Goal: Task Accomplishment & Management: Use online tool/utility

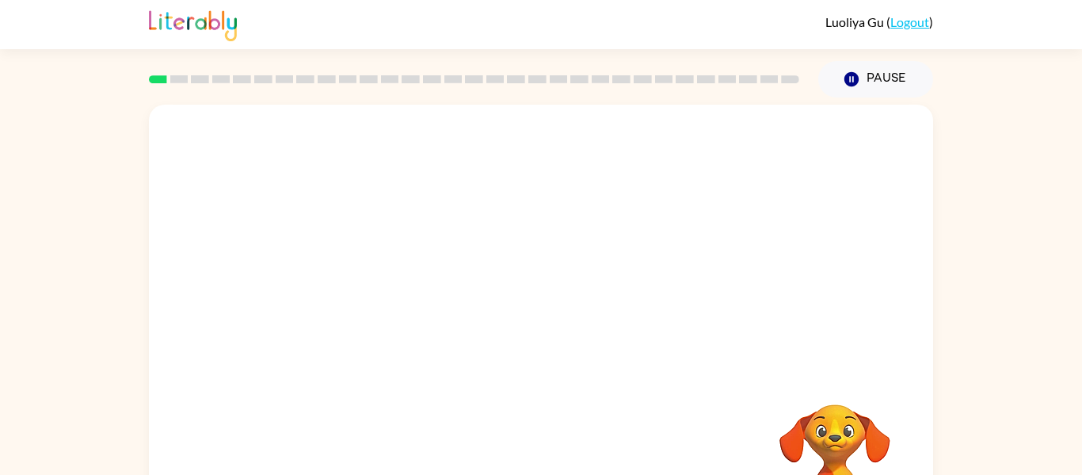
click at [688, 396] on div "Your browser must support playing .mp4 files to use Literably. Please try using…" at bounding box center [541, 331] width 784 height 452
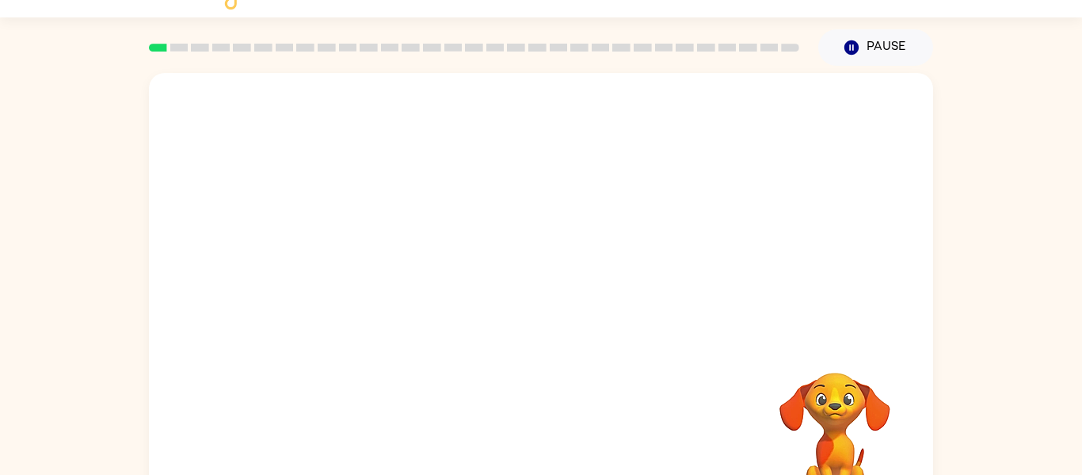
scroll to position [82, 0]
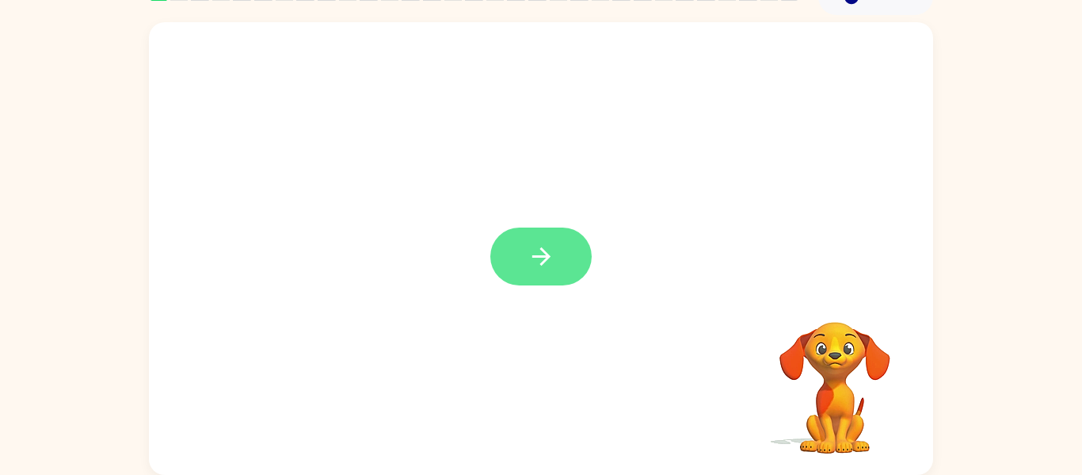
click at [551, 258] on icon "button" at bounding box center [542, 256] width 28 height 28
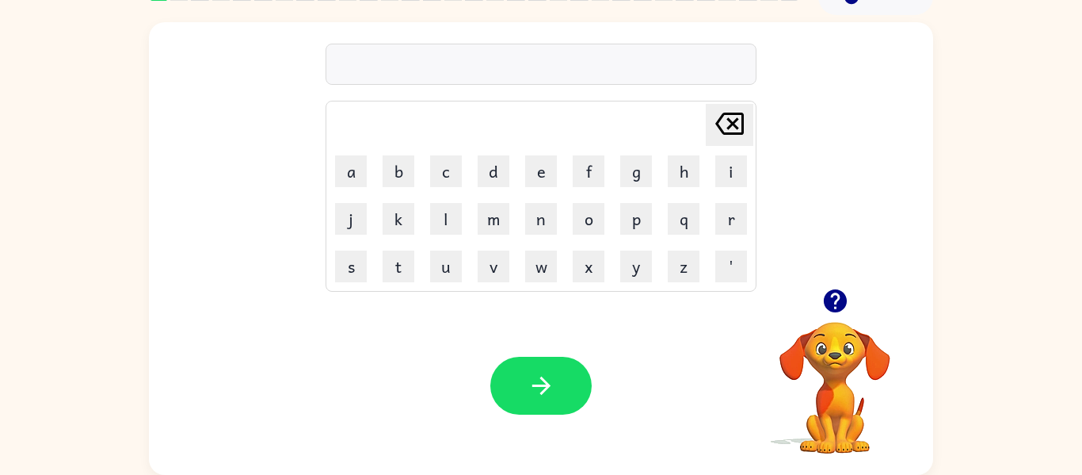
click at [833, 304] on icon "button" at bounding box center [834, 300] width 23 height 23
click at [399, 179] on button "b" at bounding box center [399, 171] width 32 height 32
click at [604, 208] on button "o" at bounding box center [589, 219] width 32 height 32
click at [731, 223] on button "r" at bounding box center [731, 219] width 32 height 32
click at [504, 175] on button "d" at bounding box center [494, 171] width 32 height 32
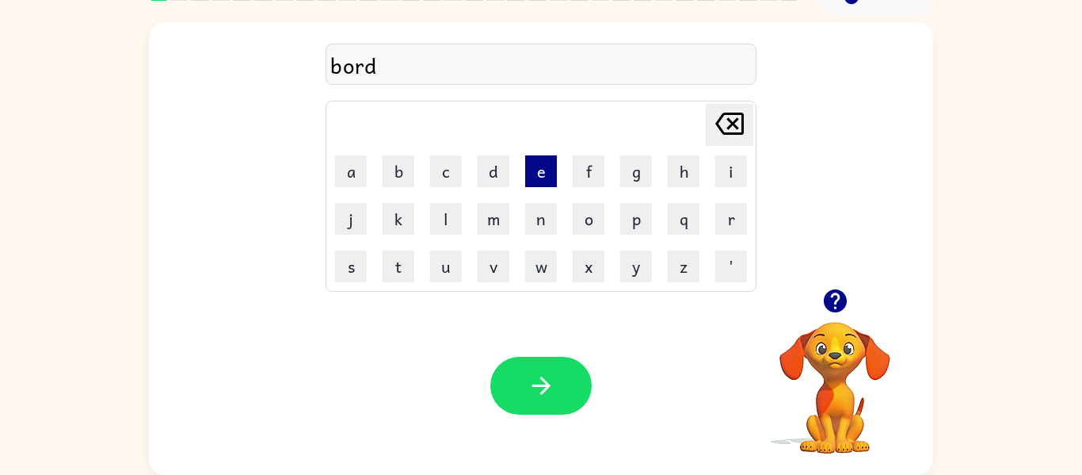
click at [528, 171] on button "e" at bounding box center [541, 171] width 32 height 32
click at [722, 211] on button "r" at bounding box center [731, 219] width 32 height 32
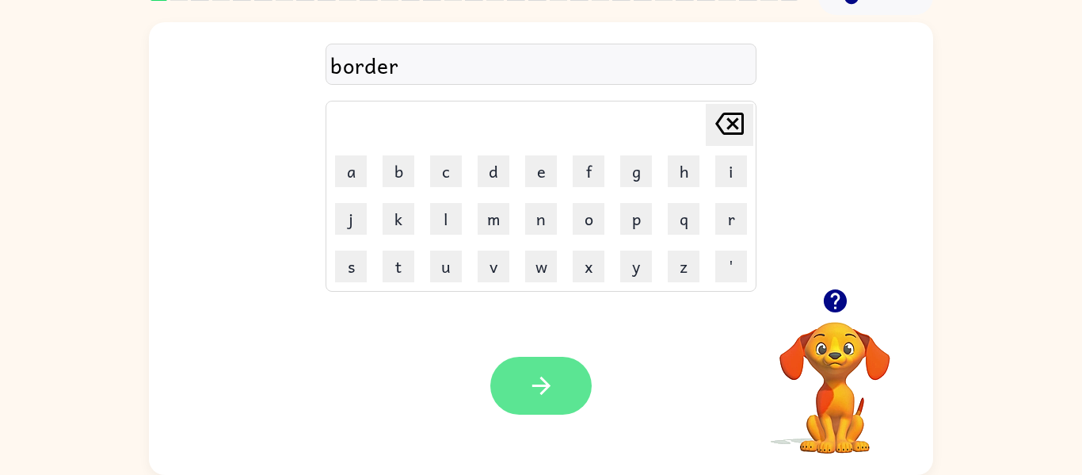
click at [551, 383] on icon "button" at bounding box center [542, 386] width 28 height 28
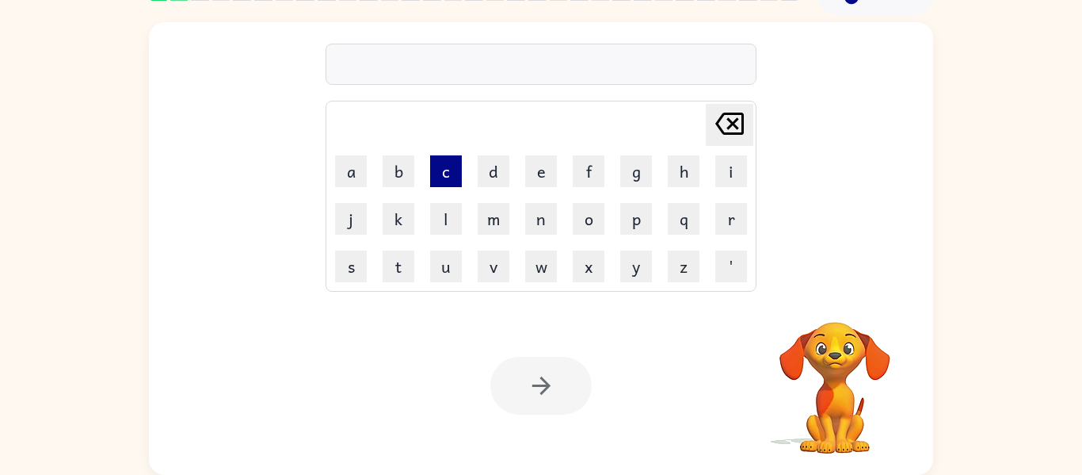
click at [451, 170] on button "c" at bounding box center [446, 171] width 32 height 32
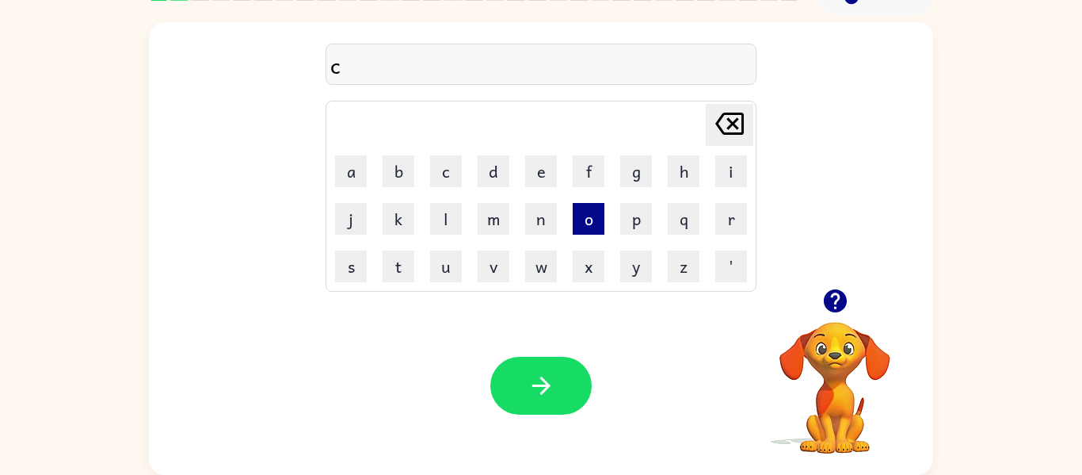
click at [582, 215] on button "o" at bounding box center [589, 219] width 32 height 32
click at [458, 278] on button "u" at bounding box center [446, 266] width 32 height 32
click at [539, 226] on button "n" at bounding box center [541, 219] width 32 height 32
click at [397, 261] on button "t" at bounding box center [399, 266] width 32 height 32
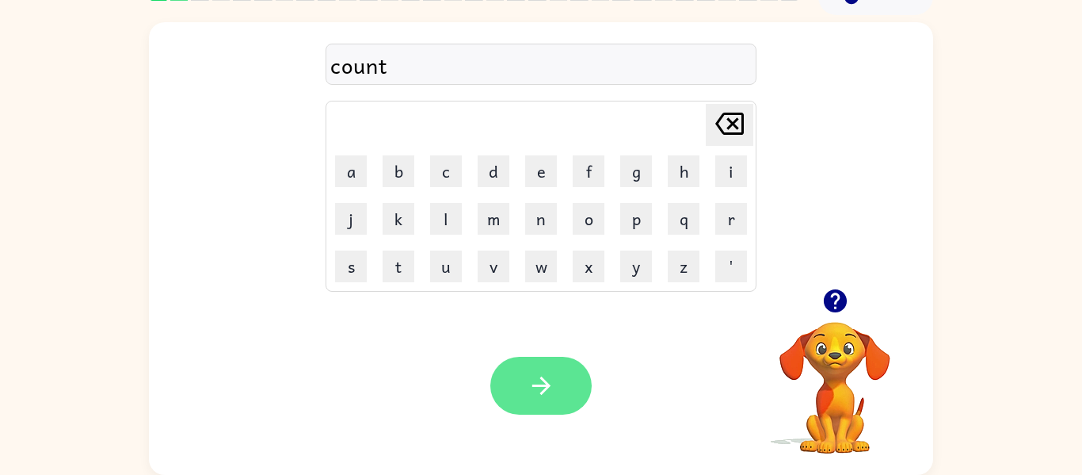
click at [524, 395] on button "button" at bounding box center [540, 385] width 101 height 58
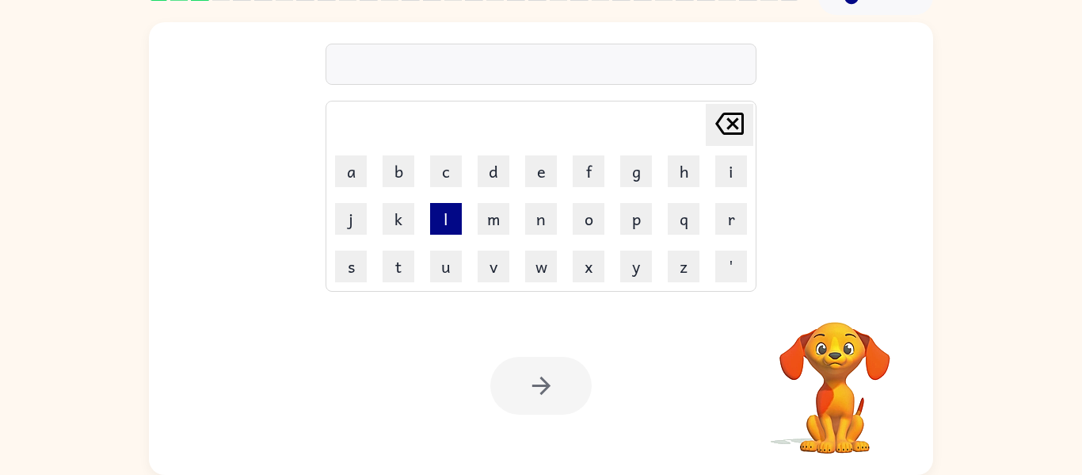
click at [448, 215] on button "l" at bounding box center [446, 219] width 32 height 32
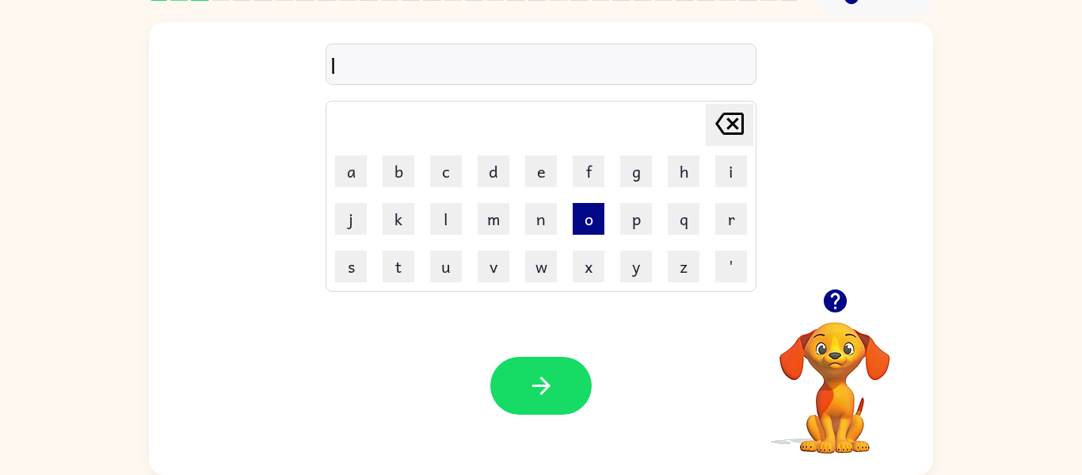
click at [597, 215] on button "o" at bounding box center [589, 219] width 32 height 32
click at [449, 175] on button "c" at bounding box center [446, 171] width 32 height 32
click at [360, 181] on button "a" at bounding box center [351, 171] width 32 height 32
click at [391, 273] on button "t" at bounding box center [399, 266] width 32 height 32
click at [541, 174] on button "e" at bounding box center [541, 171] width 32 height 32
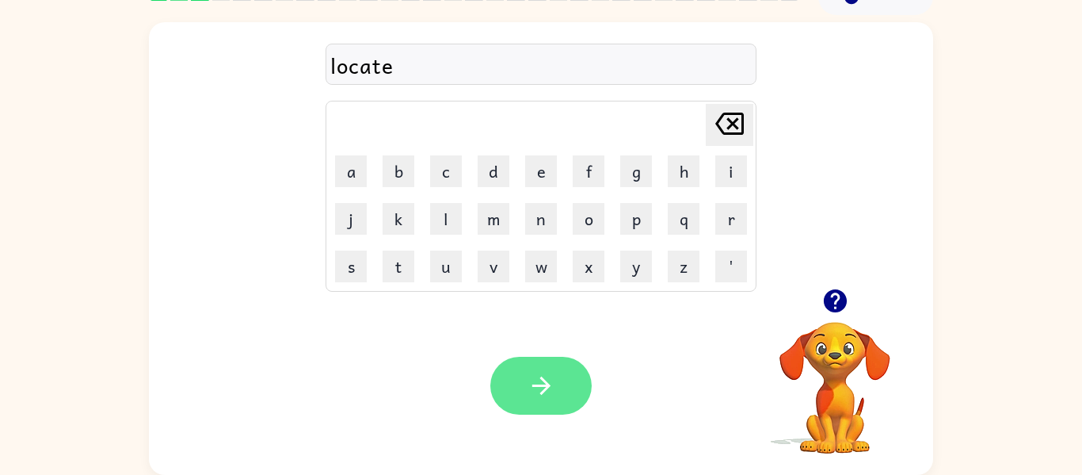
click at [532, 393] on icon "button" at bounding box center [542, 386] width 28 height 28
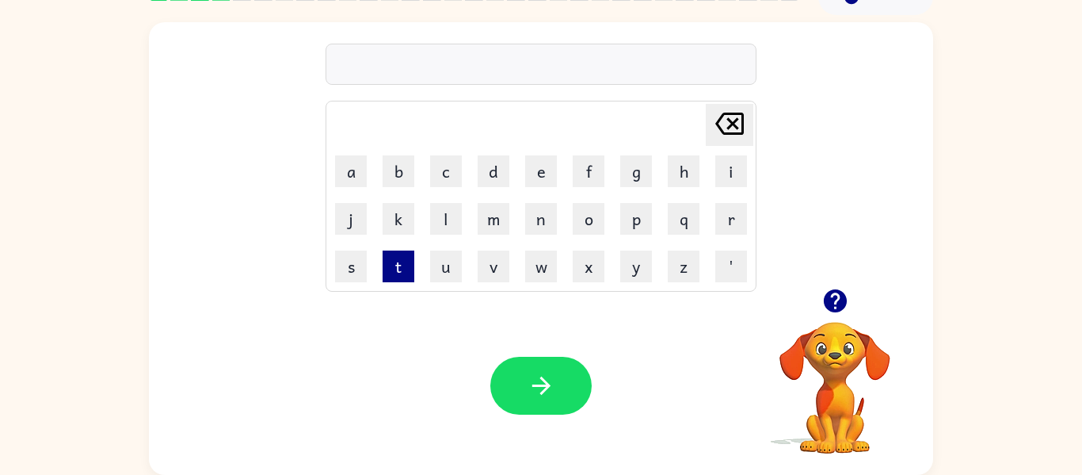
click at [405, 267] on button "t" at bounding box center [399, 266] width 32 height 32
click at [542, 277] on button "w" at bounding box center [541, 266] width 32 height 32
click at [723, 168] on button "i" at bounding box center [731, 171] width 32 height 32
click at [534, 216] on button "n" at bounding box center [541, 219] width 32 height 32
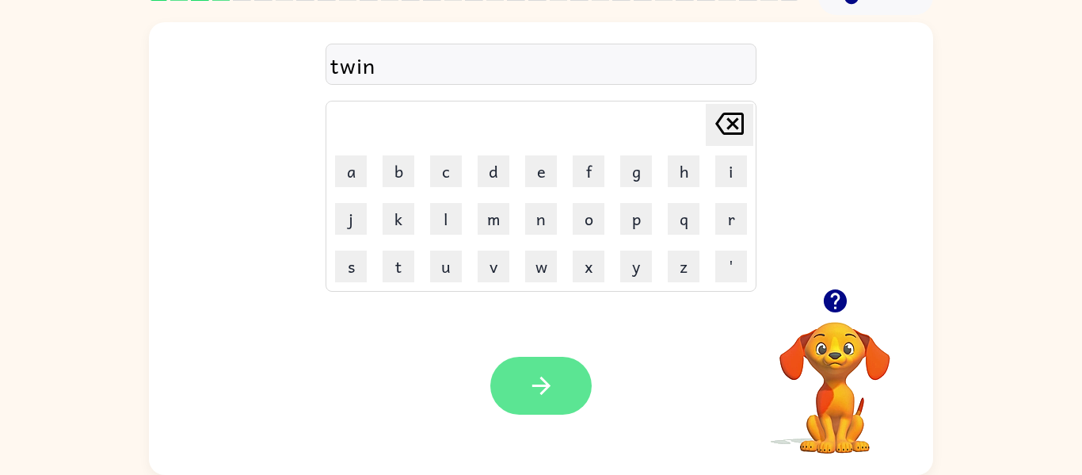
click at [532, 376] on icon "button" at bounding box center [542, 386] width 28 height 28
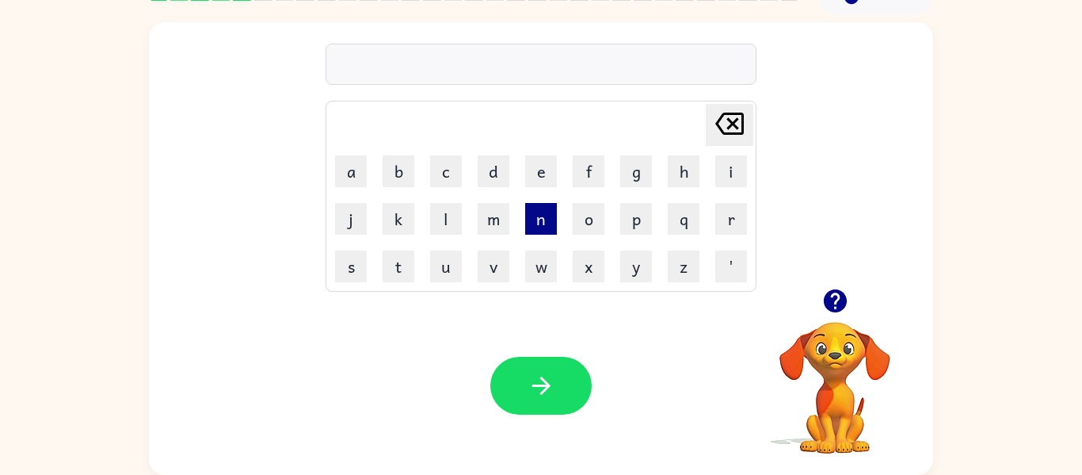
click at [539, 227] on button "n" at bounding box center [541, 219] width 32 height 32
click at [345, 170] on button "a" at bounding box center [351, 171] width 32 height 32
click at [721, 218] on button "r" at bounding box center [731, 219] width 32 height 32
click at [577, 219] on button "o" at bounding box center [589, 219] width 32 height 32
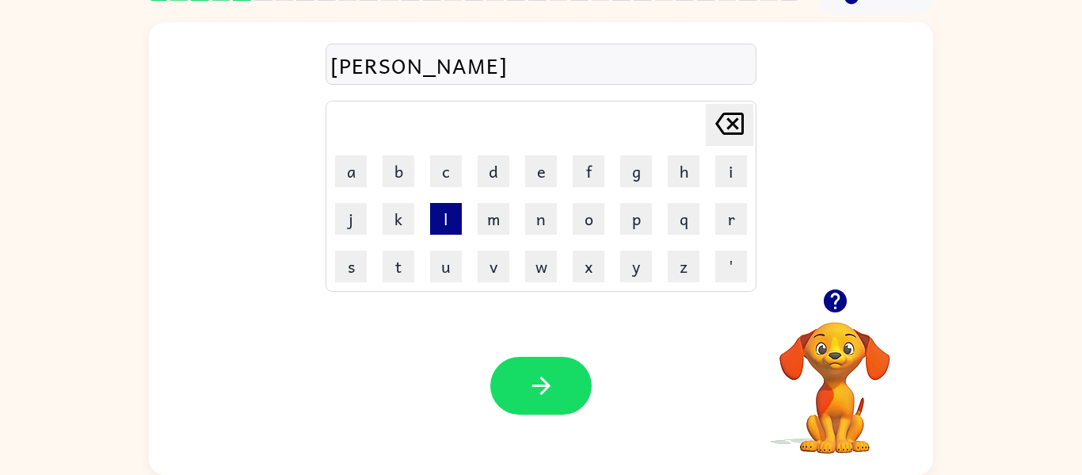
click at [433, 216] on button "l" at bounding box center [446, 219] width 32 height 32
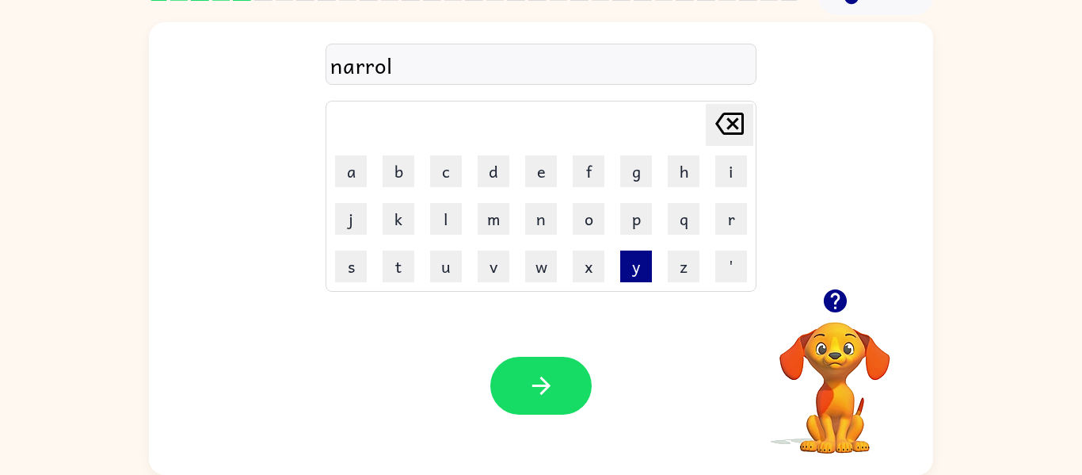
click at [644, 278] on button "y" at bounding box center [636, 266] width 32 height 32
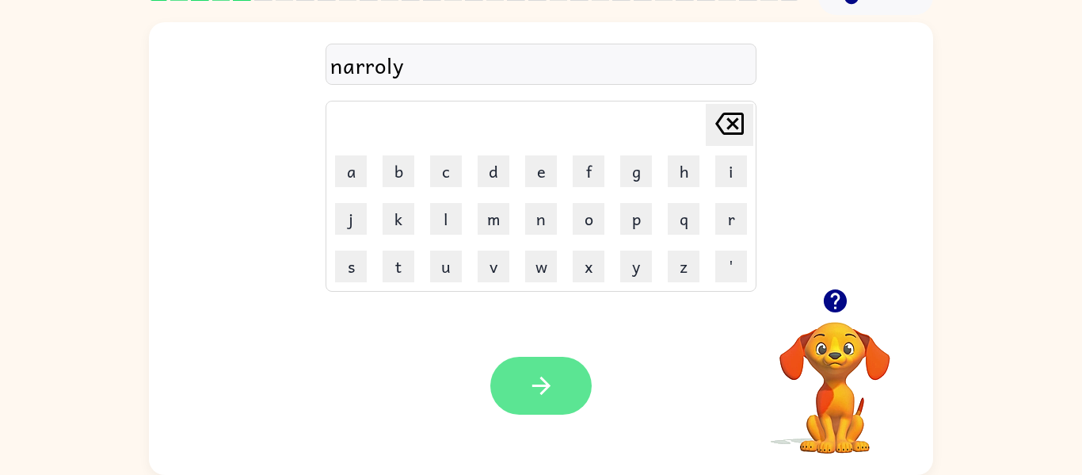
click at [526, 365] on button "button" at bounding box center [540, 385] width 101 height 58
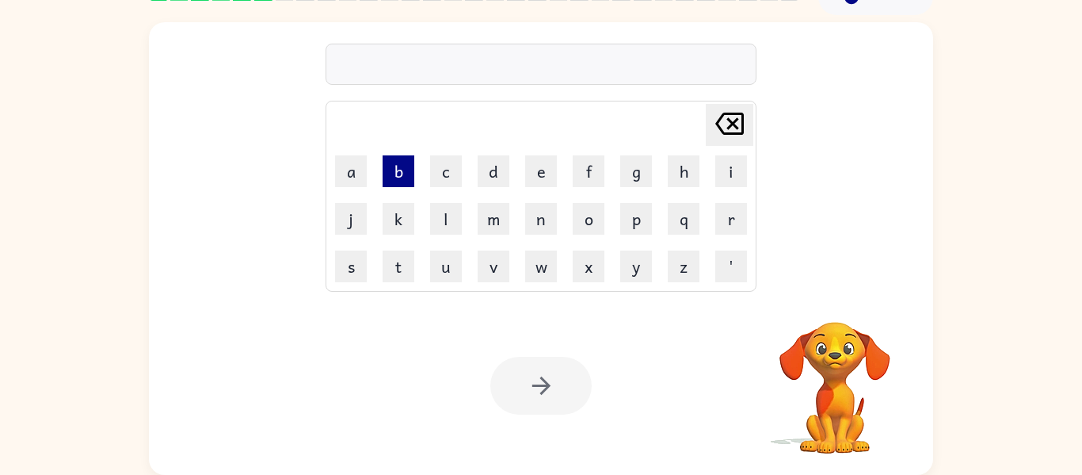
click at [408, 170] on button "b" at bounding box center [399, 171] width 32 height 32
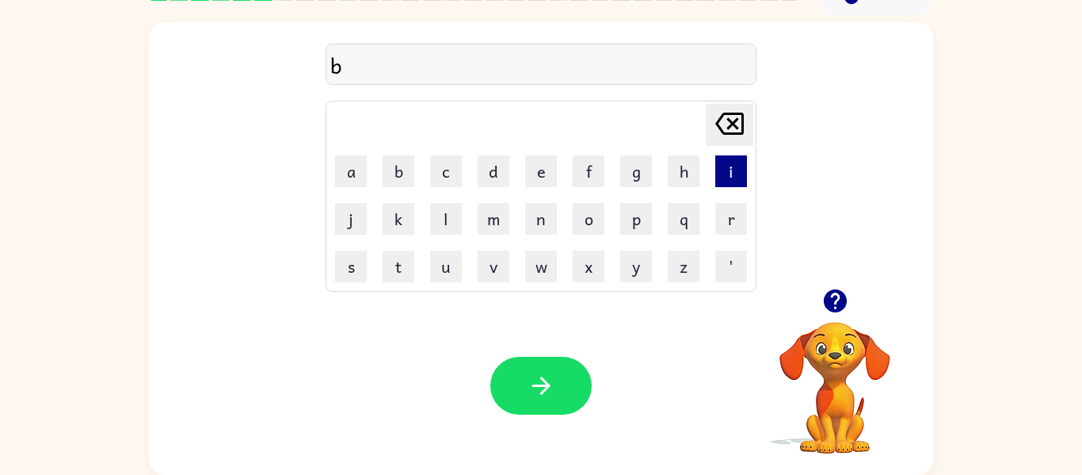
click at [738, 175] on button "i" at bounding box center [731, 171] width 32 height 32
click at [689, 169] on button "h" at bounding box center [684, 171] width 32 height 32
click at [726, 172] on button "i" at bounding box center [731, 171] width 32 height 32
click at [543, 227] on button "n" at bounding box center [541, 219] width 32 height 32
click at [491, 176] on button "d" at bounding box center [494, 171] width 32 height 32
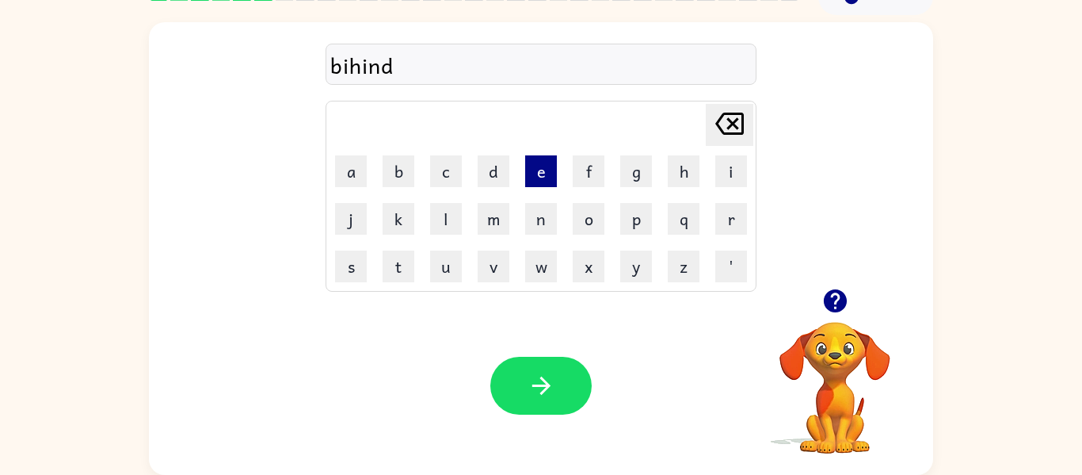
click at [549, 167] on button "e" at bounding box center [541, 171] width 32 height 32
click at [404, 67] on div "bihinde" at bounding box center [540, 64] width 421 height 33
click at [345, 61] on div "bihind" at bounding box center [540, 64] width 421 height 33
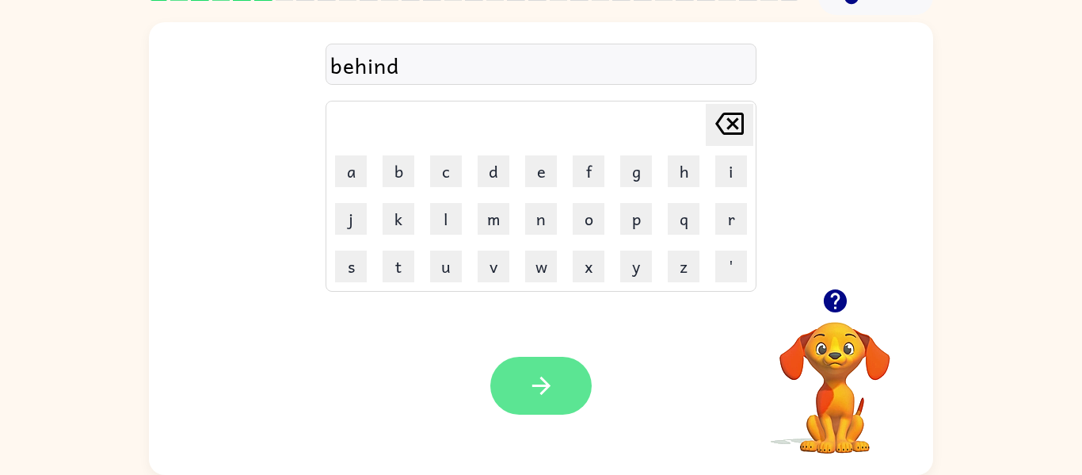
click at [542, 375] on icon "button" at bounding box center [542, 386] width 28 height 28
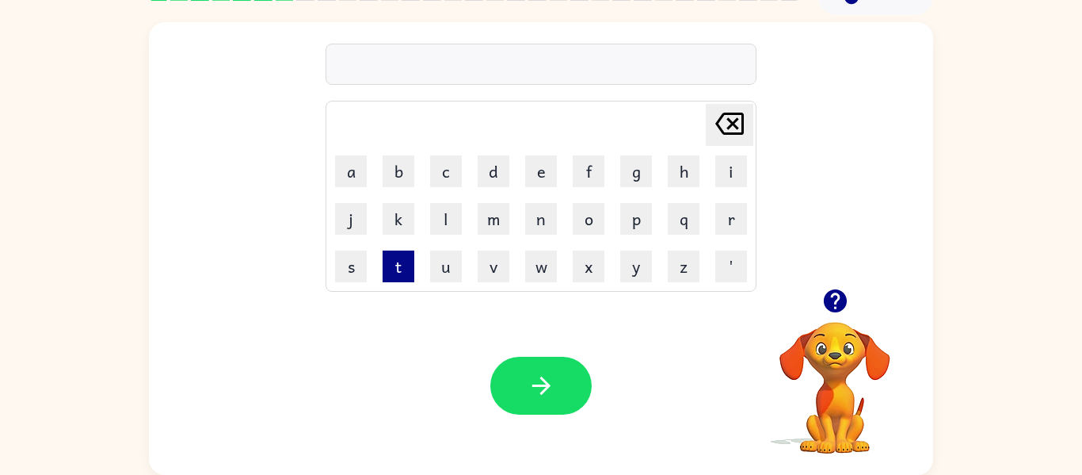
click at [398, 269] on button "t" at bounding box center [399, 266] width 32 height 32
click at [736, 230] on button "r" at bounding box center [731, 219] width 32 height 32
click at [723, 162] on button "i" at bounding box center [731, 171] width 32 height 32
click at [430, 170] on button "c" at bounding box center [446, 171] width 32 height 32
click at [391, 221] on button "k" at bounding box center [399, 219] width 32 height 32
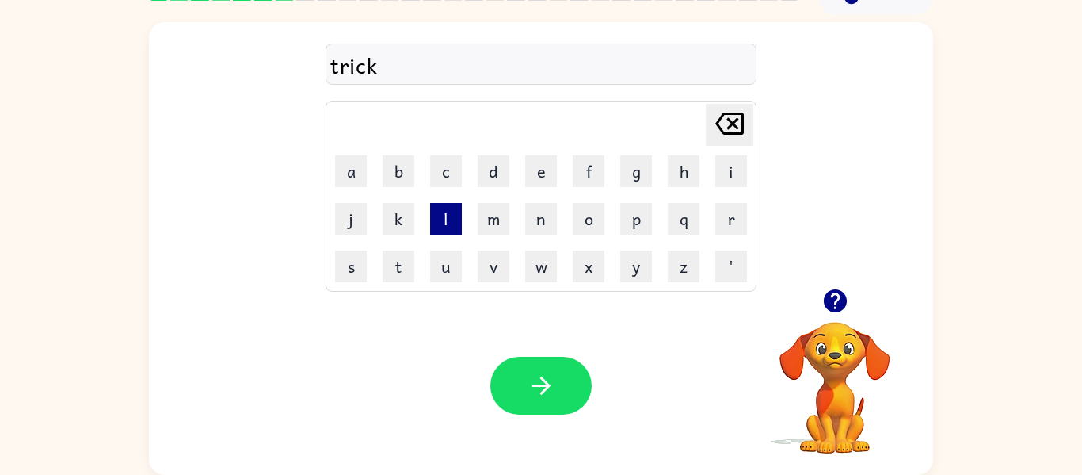
click at [440, 208] on button "l" at bounding box center [446, 219] width 32 height 32
click at [536, 162] on button "e" at bounding box center [541, 171] width 32 height 32
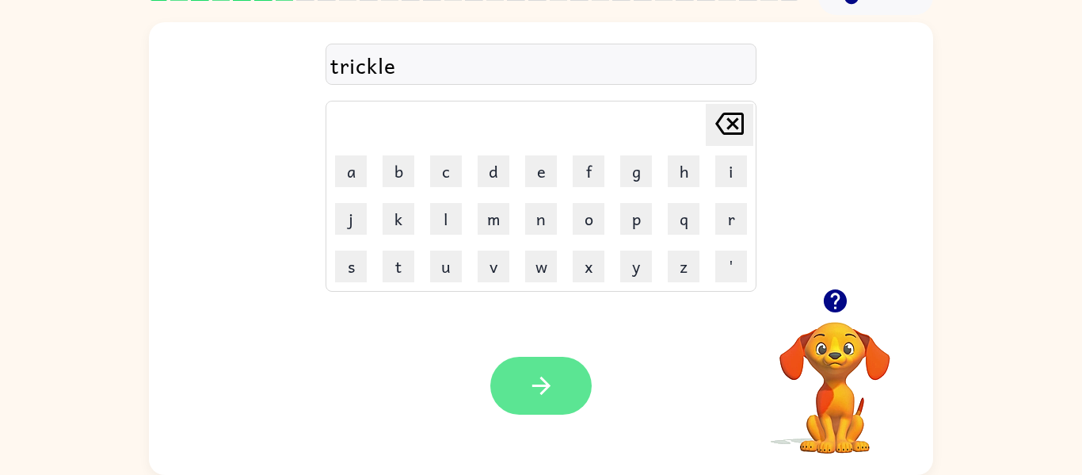
click at [550, 377] on icon "button" at bounding box center [542, 386] width 28 height 28
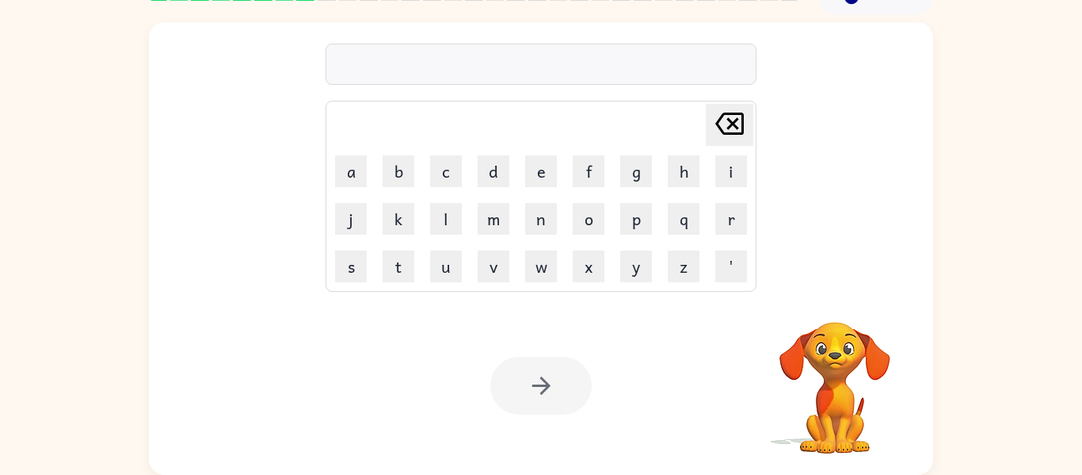
click at [688, 60] on div at bounding box center [541, 64] width 431 height 41
click at [551, 231] on button "n" at bounding box center [541, 219] width 32 height 32
click at [738, 172] on button "i" at bounding box center [731, 171] width 32 height 32
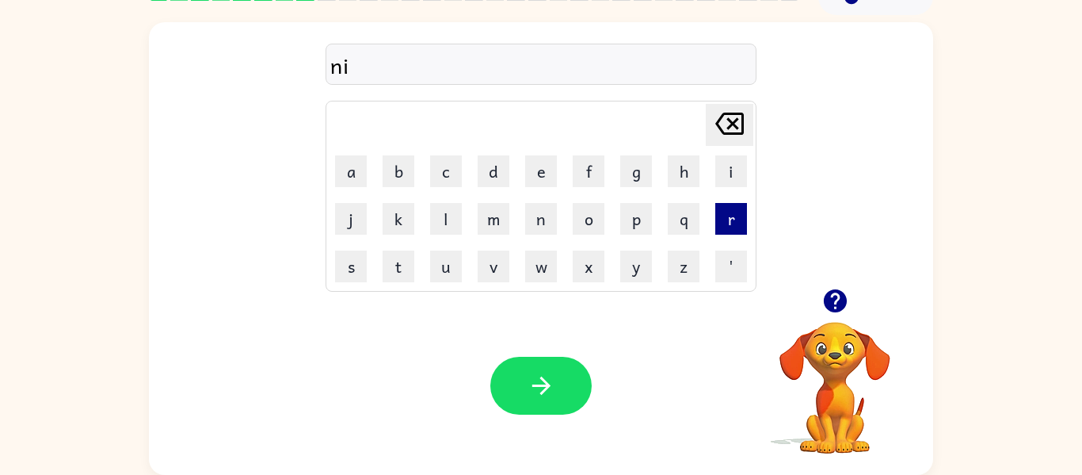
click at [734, 209] on button "r" at bounding box center [731, 219] width 32 height 32
click at [727, 177] on button "i" at bounding box center [731, 171] width 32 height 32
click at [444, 170] on button "c" at bounding box center [446, 171] width 32 height 32
click at [406, 208] on button "k" at bounding box center [399, 219] width 32 height 32
click at [436, 209] on button "l" at bounding box center [446, 219] width 32 height 32
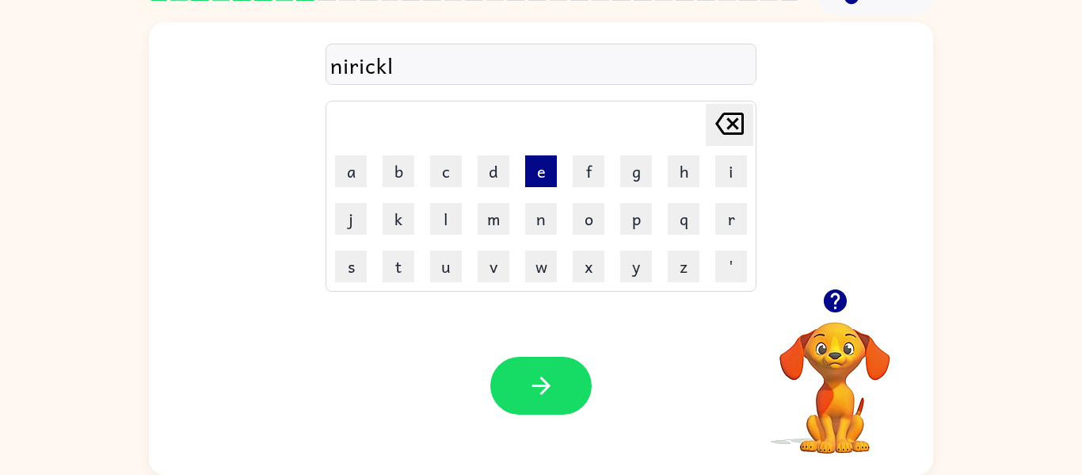
click at [548, 160] on button "e" at bounding box center [541, 171] width 32 height 32
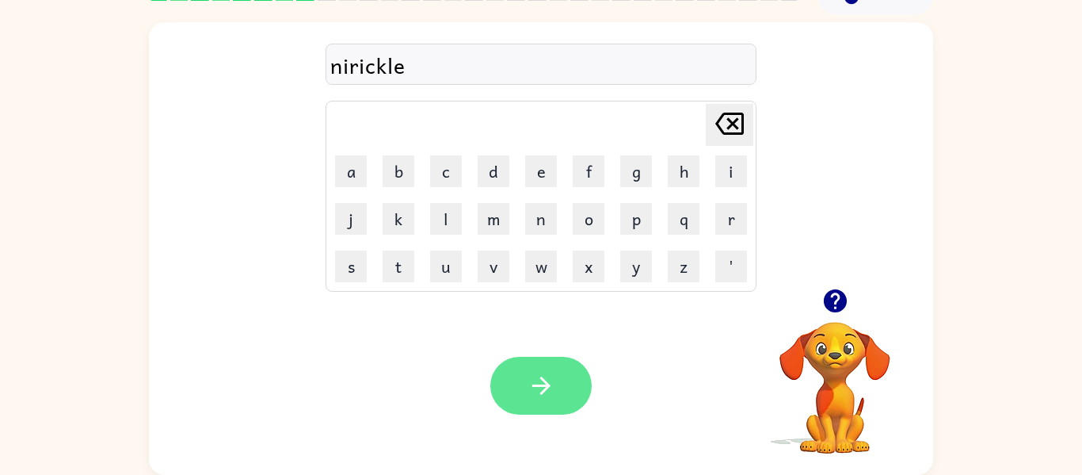
click at [545, 376] on icon "button" at bounding box center [542, 386] width 28 height 28
click at [546, 378] on icon "button" at bounding box center [542, 386] width 28 height 28
click at [547, 375] on icon "button" at bounding box center [542, 386] width 28 height 28
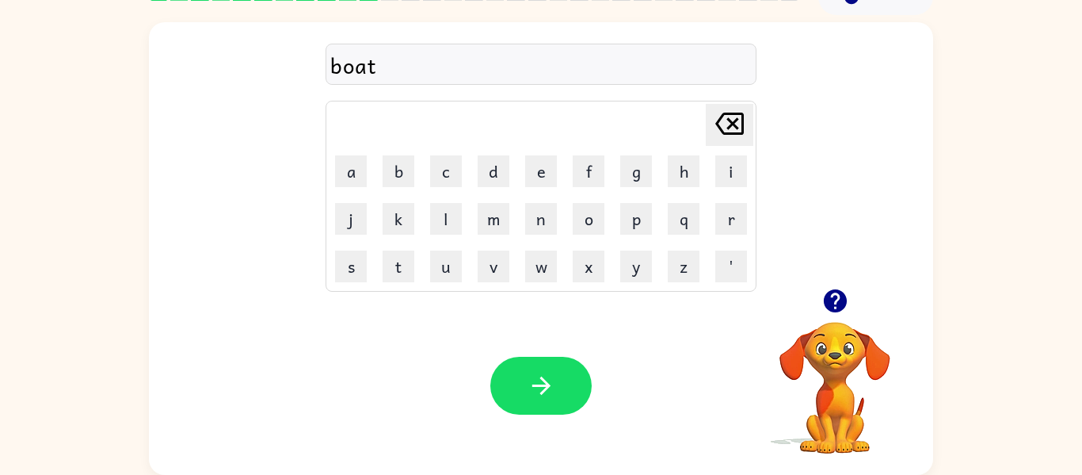
click at [342, 71] on div "boat" at bounding box center [540, 64] width 421 height 33
click at [514, 393] on button "button" at bounding box center [540, 385] width 101 height 58
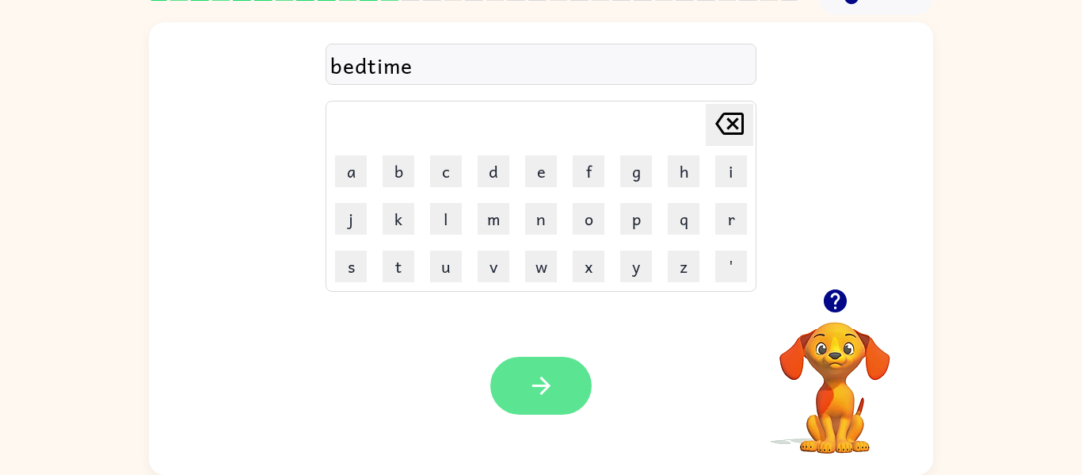
click at [539, 390] on icon "button" at bounding box center [542, 386] width 28 height 28
click at [578, 381] on button "button" at bounding box center [540, 385] width 101 height 58
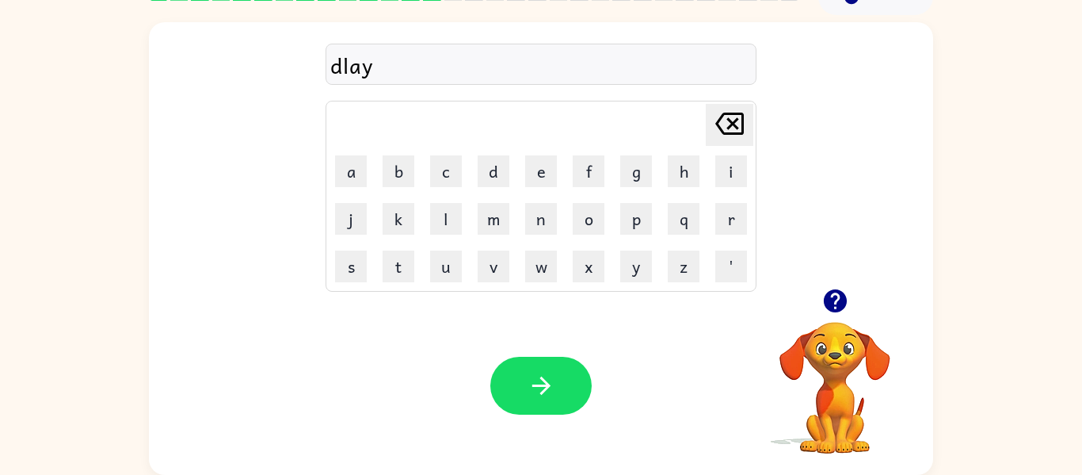
click at [833, 291] on icon "button" at bounding box center [834, 300] width 23 height 23
click at [829, 302] on icon "button" at bounding box center [834, 300] width 23 height 23
click at [559, 366] on button "button" at bounding box center [540, 385] width 101 height 58
click at [559, 366] on div at bounding box center [540, 385] width 101 height 58
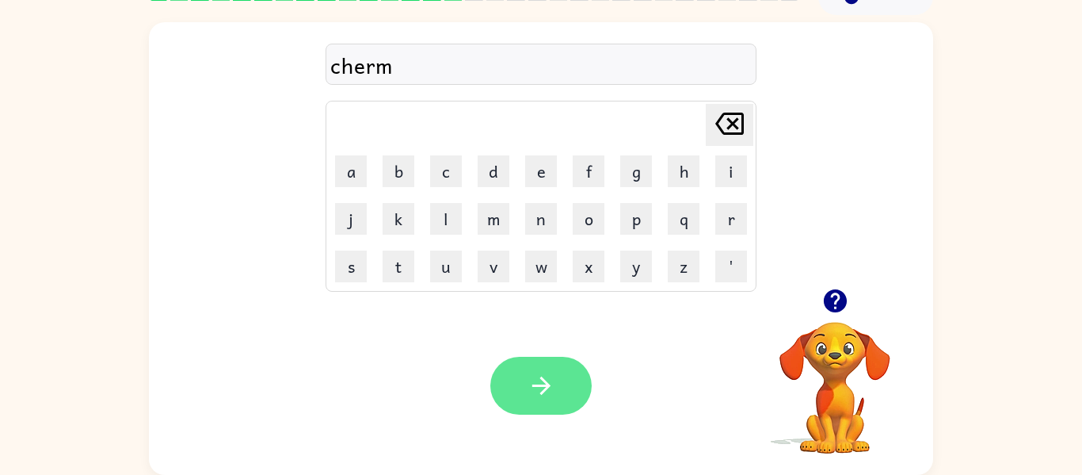
click at [545, 383] on icon "button" at bounding box center [541, 385] width 18 height 18
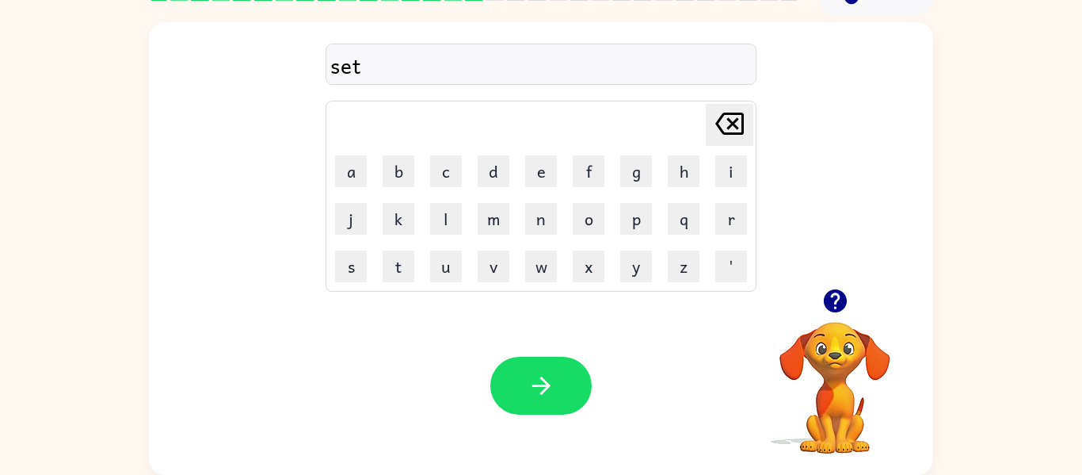
click at [547, 380] on icon "button" at bounding box center [542, 386] width 28 height 28
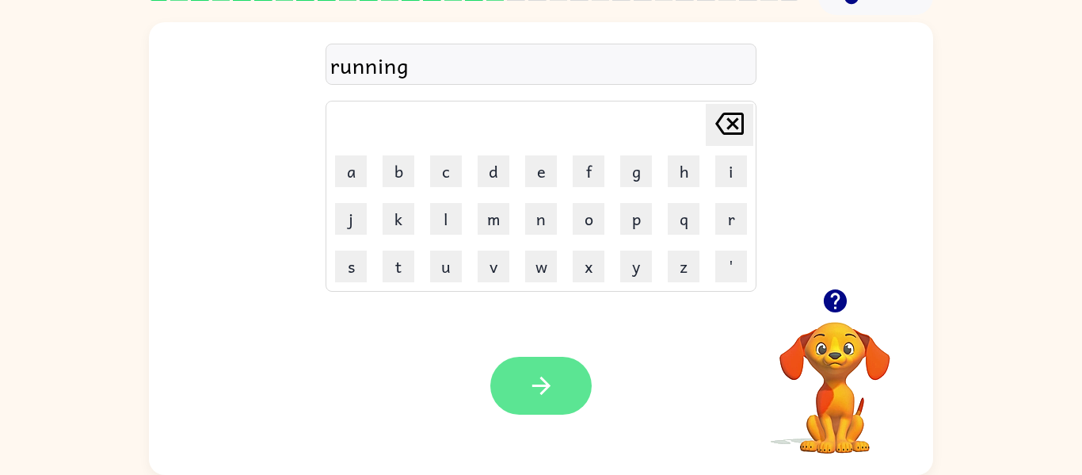
click at [528, 398] on icon "button" at bounding box center [542, 386] width 28 height 28
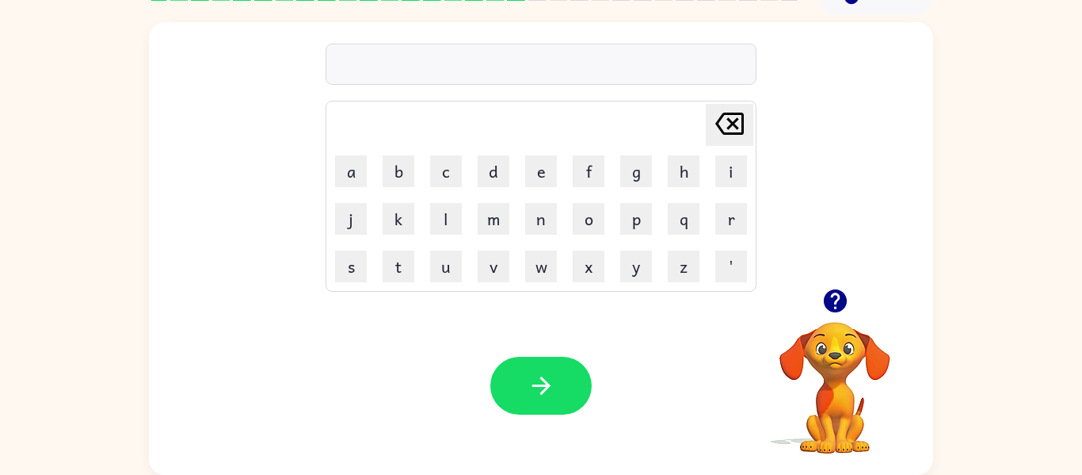
click at [836, 292] on icon "button" at bounding box center [834, 300] width 23 height 23
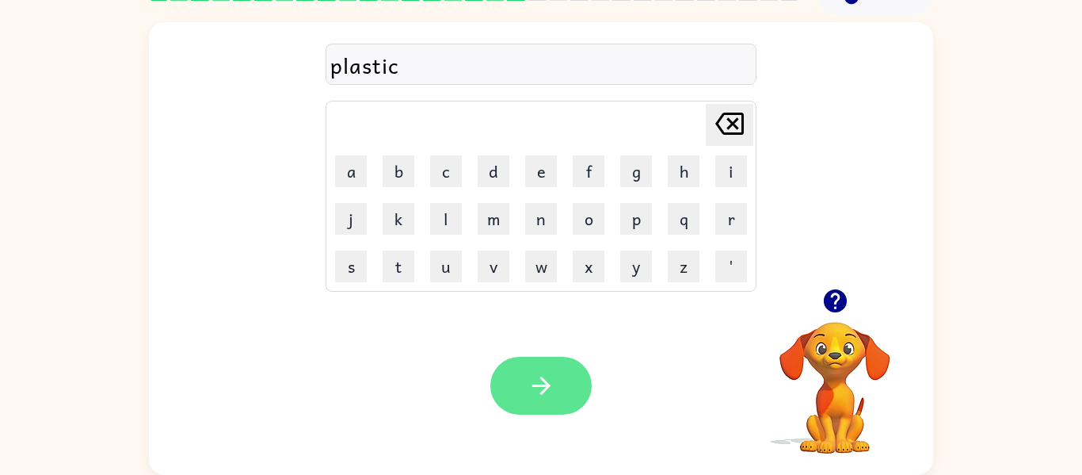
click at [560, 395] on button "button" at bounding box center [540, 385] width 101 height 58
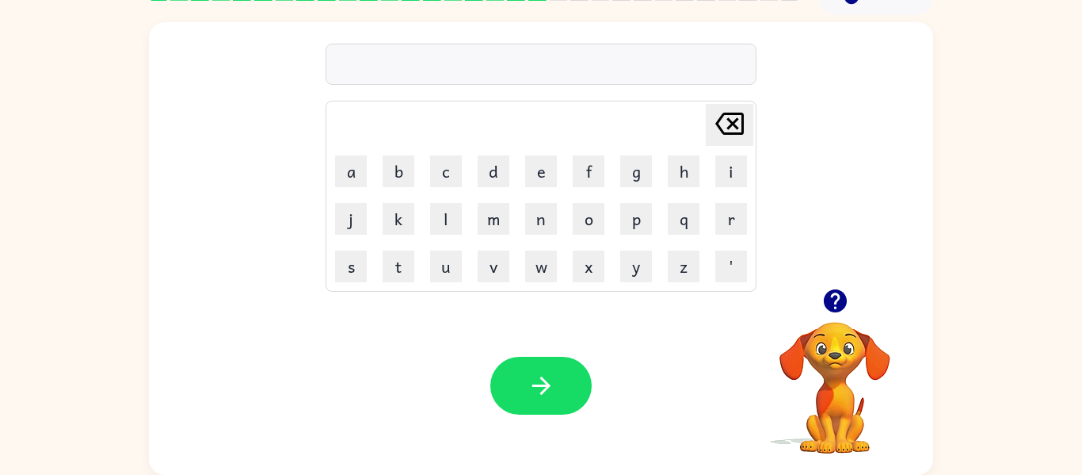
click at [837, 313] on icon "button" at bounding box center [836, 301] width 28 height 28
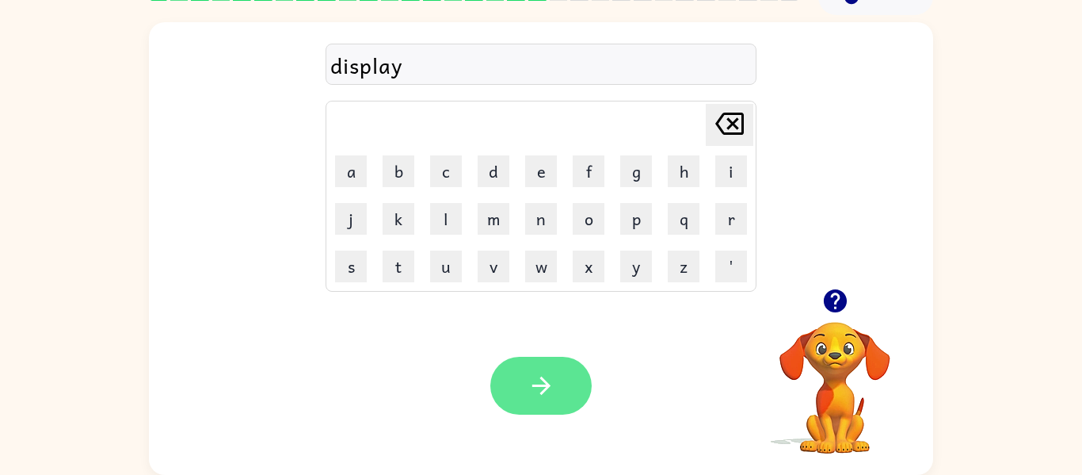
click at [576, 399] on button "button" at bounding box center [540, 385] width 101 height 58
click at [551, 371] on button "button" at bounding box center [540, 385] width 101 height 58
click at [535, 385] on icon "button" at bounding box center [541, 385] width 18 height 18
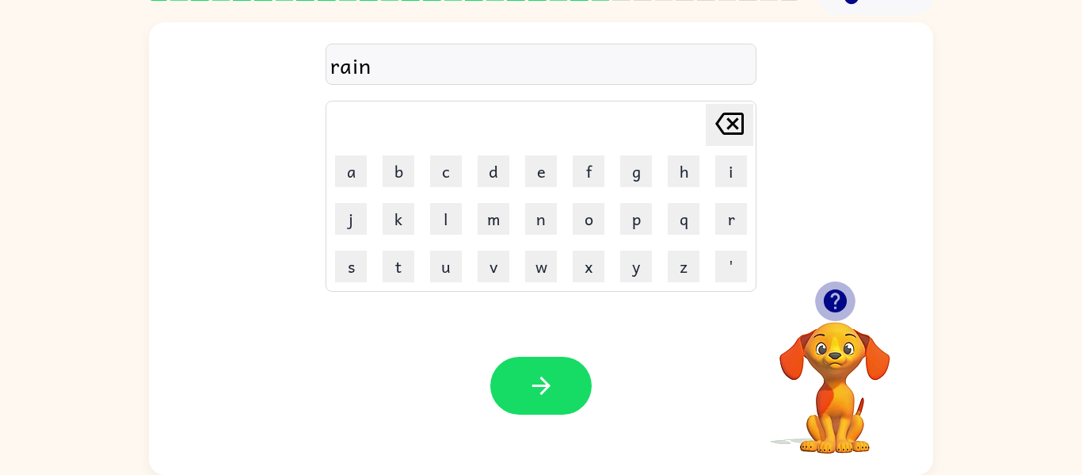
click at [833, 303] on icon "button" at bounding box center [834, 300] width 23 height 23
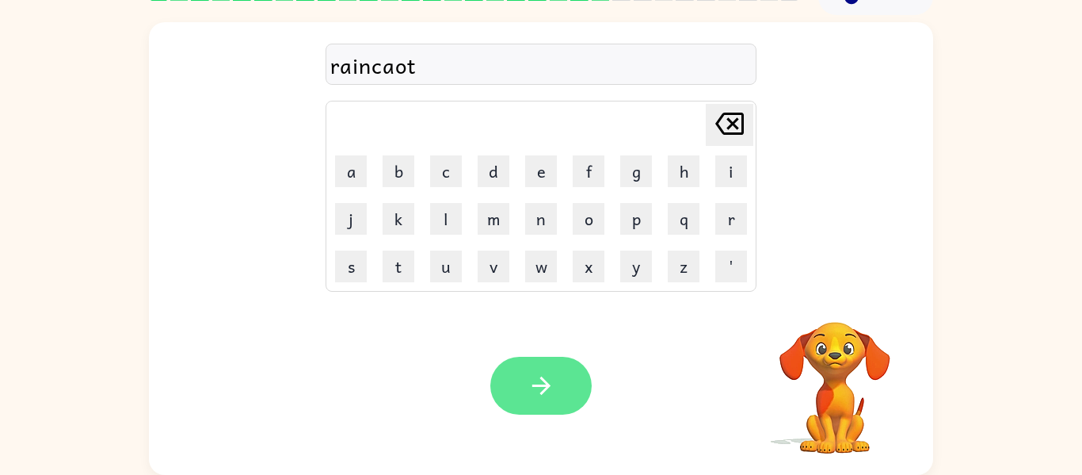
click at [528, 398] on icon "button" at bounding box center [542, 386] width 28 height 28
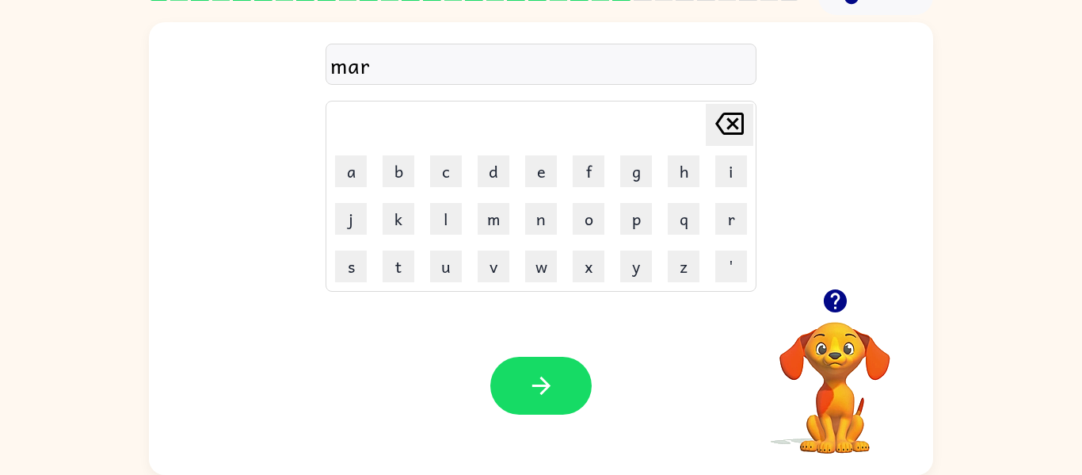
click at [835, 309] on icon "button" at bounding box center [834, 300] width 23 height 23
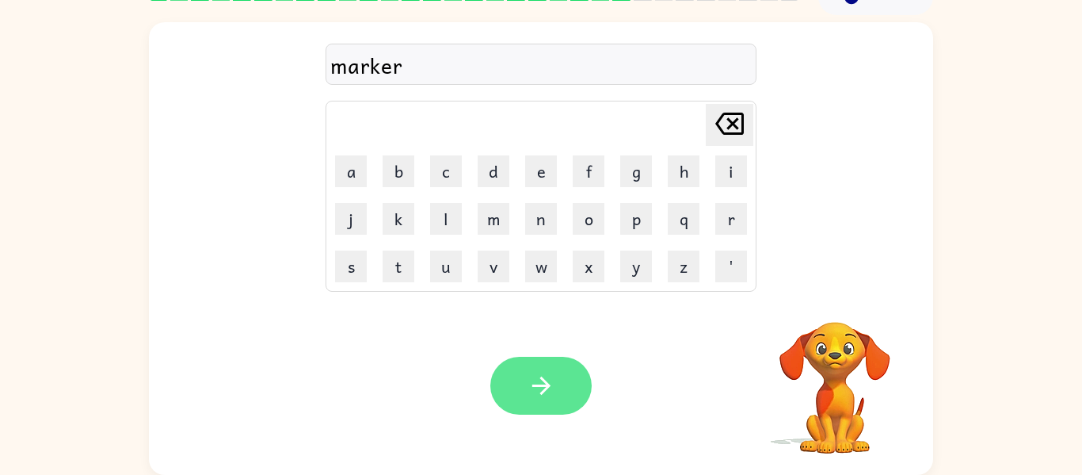
click at [528, 405] on button "button" at bounding box center [540, 385] width 101 height 58
click at [542, 410] on button "button" at bounding box center [540, 385] width 101 height 58
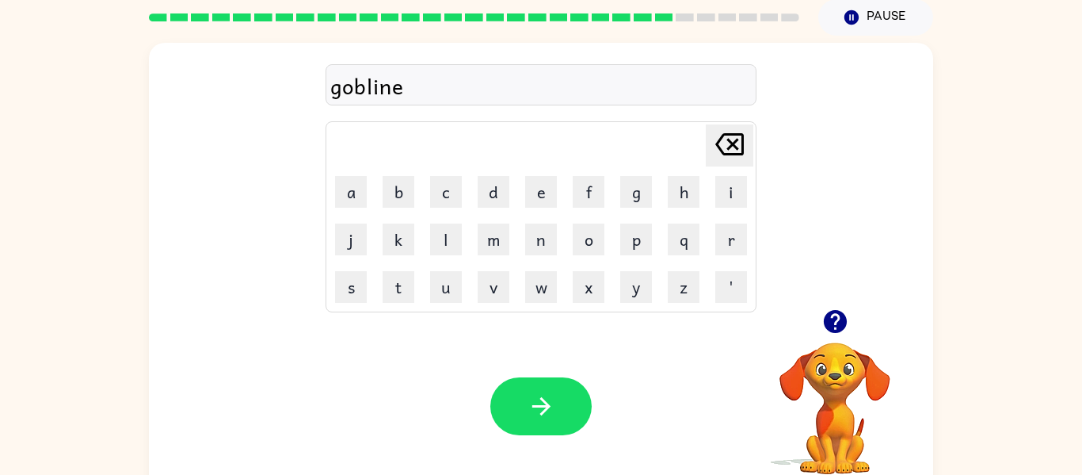
scroll to position [59, 0]
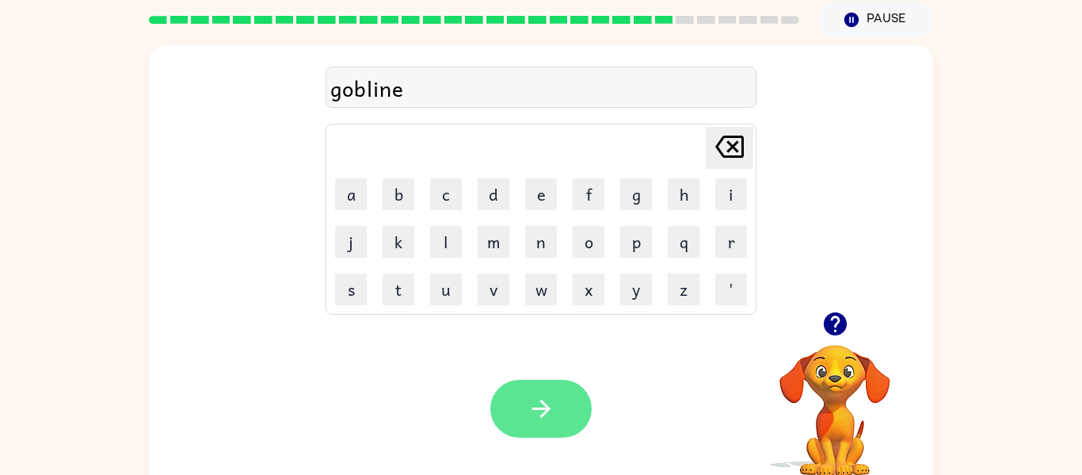
click at [556, 426] on button "button" at bounding box center [540, 408] width 101 height 58
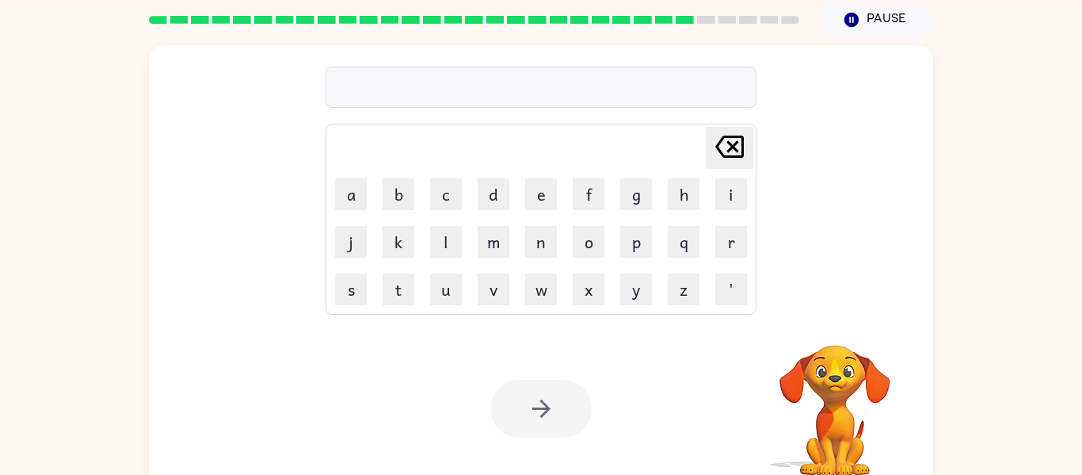
click at [575, 84] on div at bounding box center [541, 87] width 431 height 41
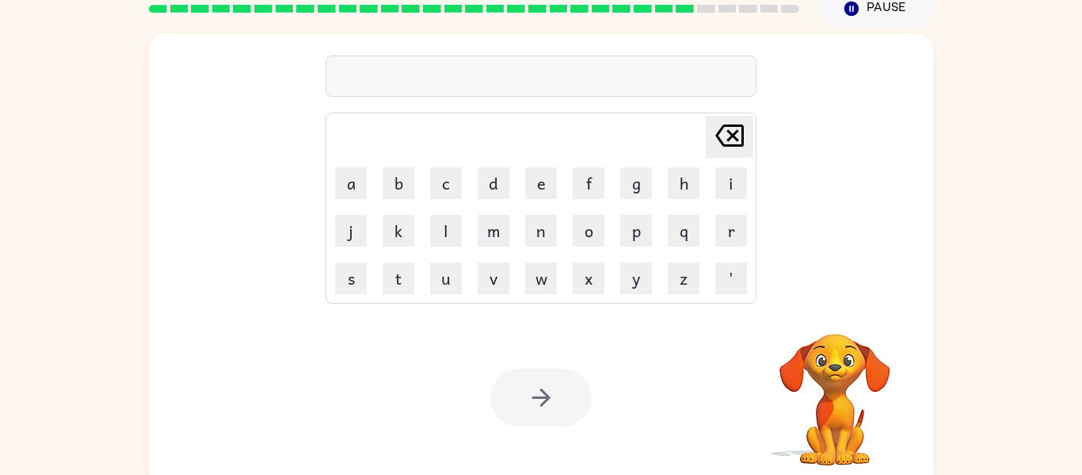
scroll to position [82, 0]
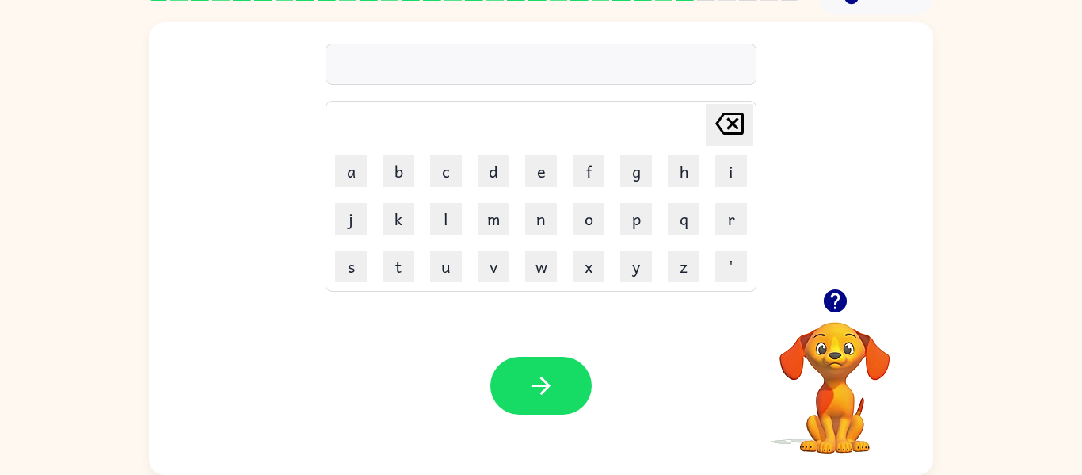
click at [852, 305] on button "button" at bounding box center [835, 300] width 40 height 40
click at [841, 309] on video "Your browser must support playing .mp4 files to use Literably. Please try using…" at bounding box center [835, 376] width 158 height 158
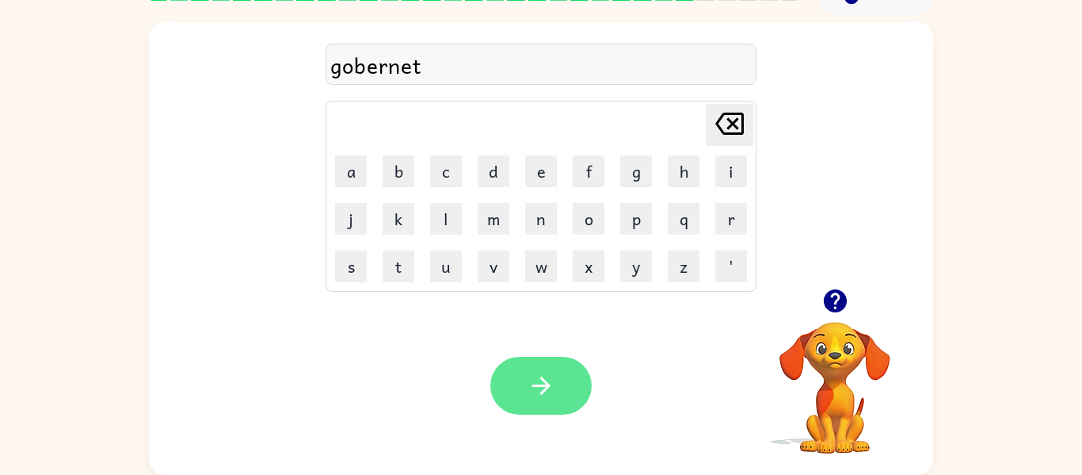
click at [552, 366] on button "button" at bounding box center [540, 385] width 101 height 58
click at [561, 375] on div at bounding box center [540, 385] width 101 height 58
click at [536, 361] on button "button" at bounding box center [540, 385] width 101 height 58
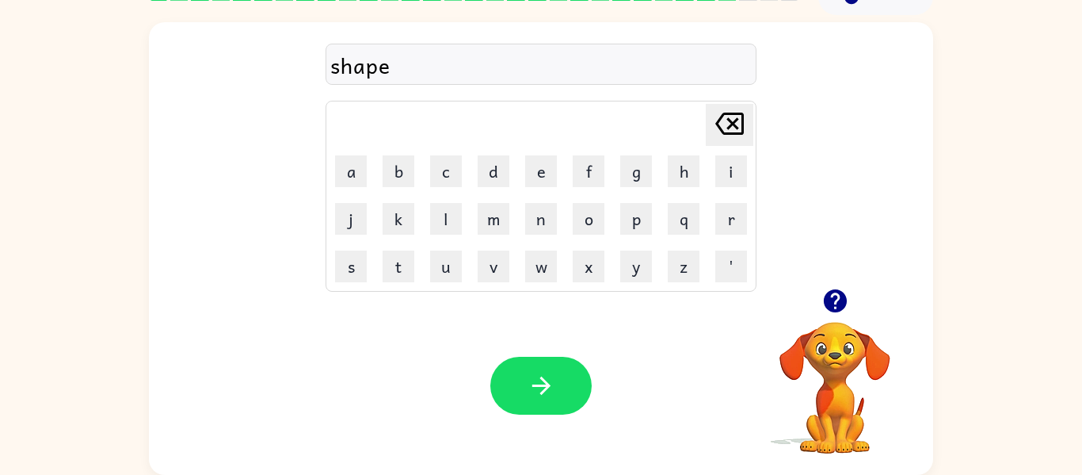
click at [829, 296] on icon "button" at bounding box center [834, 300] width 23 height 23
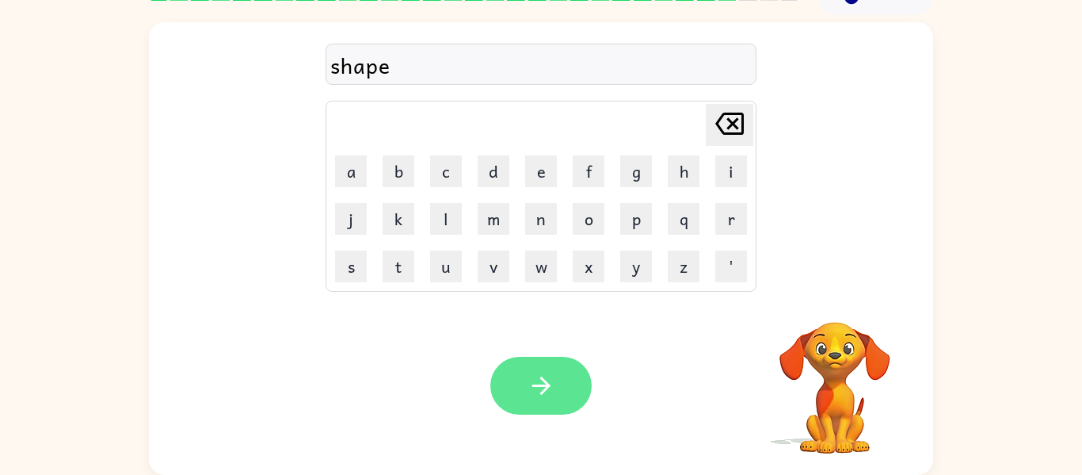
click at [560, 393] on button "button" at bounding box center [540, 385] width 101 height 58
click at [523, 383] on button "button" at bounding box center [540, 385] width 101 height 58
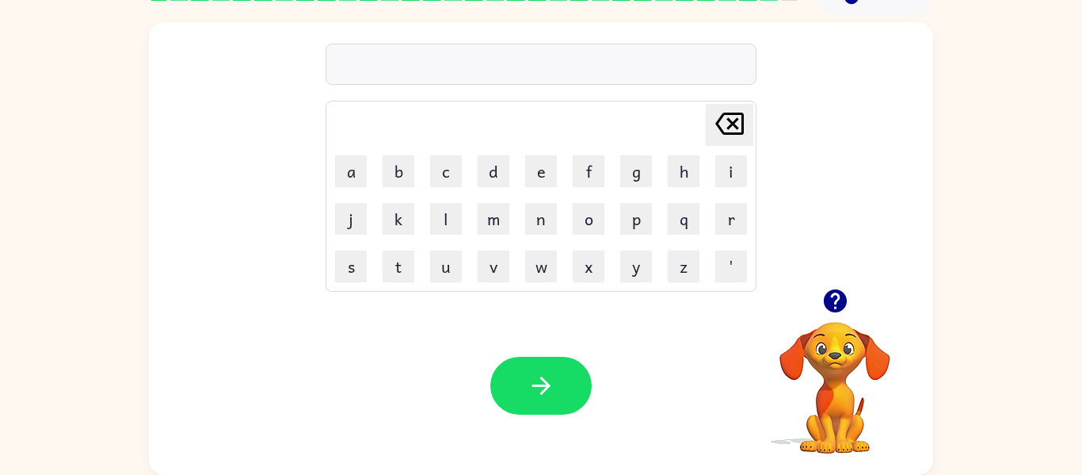
click at [826, 312] on icon "button" at bounding box center [836, 301] width 28 height 28
click at [829, 298] on icon "button" at bounding box center [834, 300] width 23 height 23
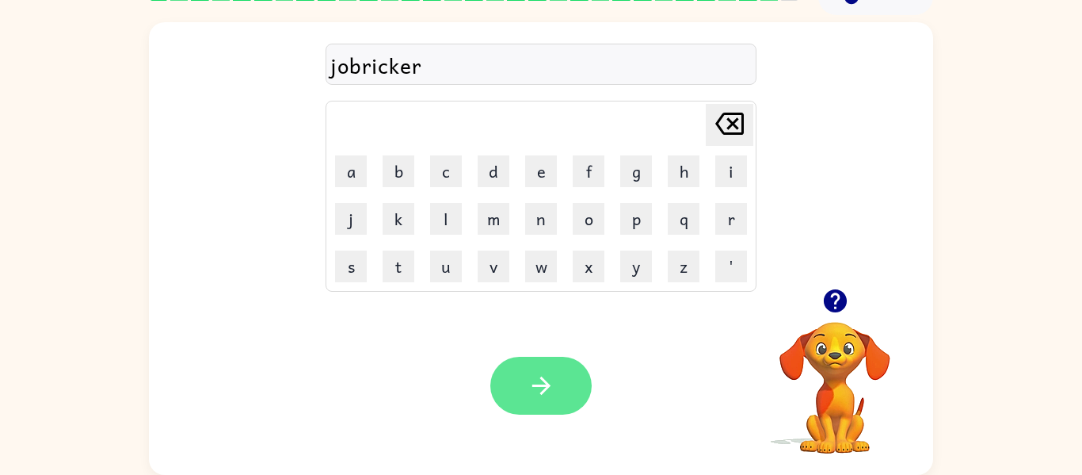
click at [528, 410] on button "button" at bounding box center [540, 385] width 101 height 58
